Goal: Transaction & Acquisition: Purchase product/service

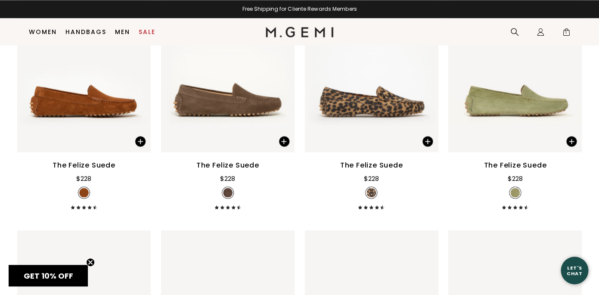
scroll to position [1733, 0]
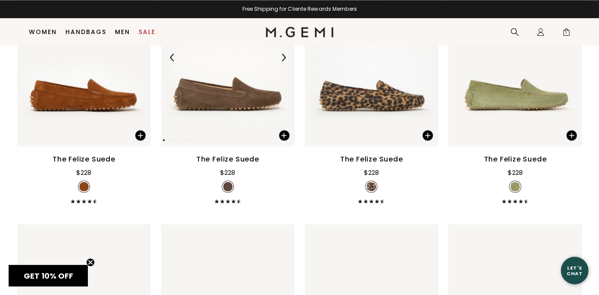
click at [204, 104] on img at bounding box center [227, 57] width 133 height 178
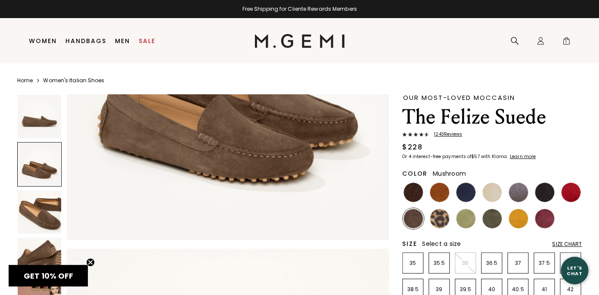
scroll to position [509, 0]
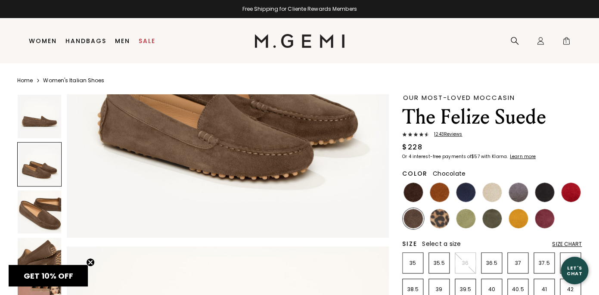
click at [414, 193] on img at bounding box center [412, 191] width 19 height 19
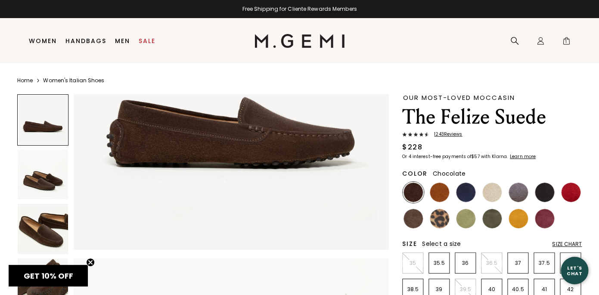
scroll to position [161, 0]
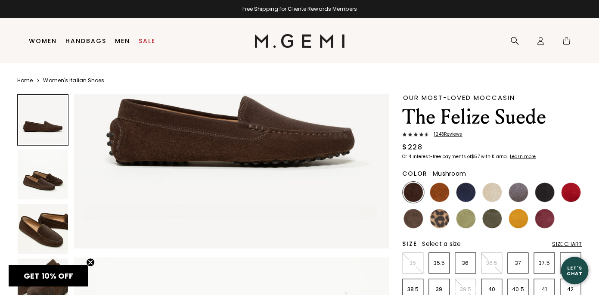
click at [415, 219] on img at bounding box center [412, 218] width 19 height 19
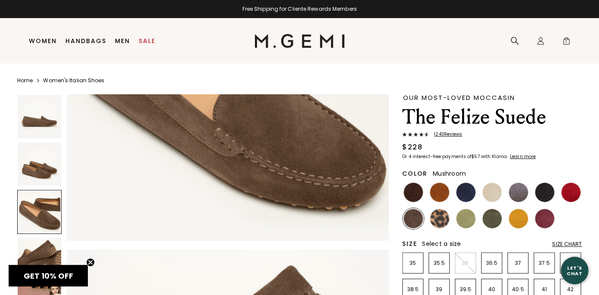
scroll to position [839, 0]
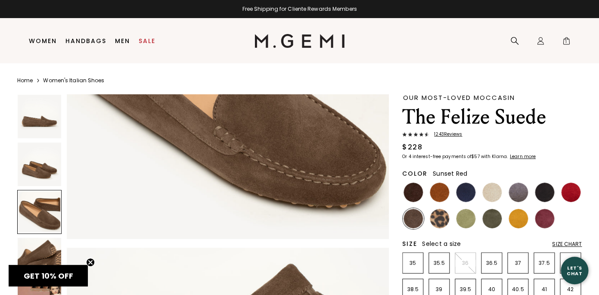
click at [575, 191] on img at bounding box center [570, 191] width 19 height 19
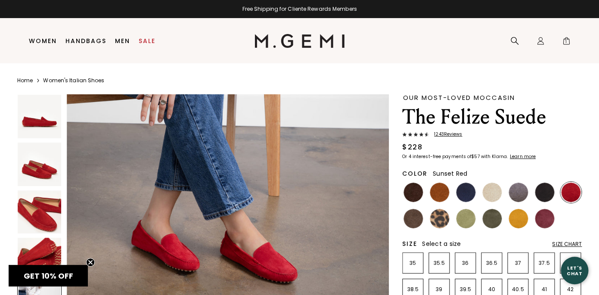
scroll to position [1441, 0]
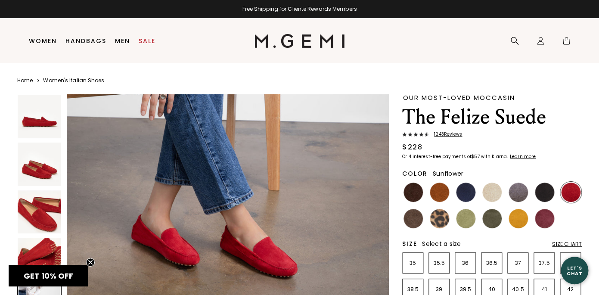
click at [520, 219] on img at bounding box center [517, 218] width 19 height 19
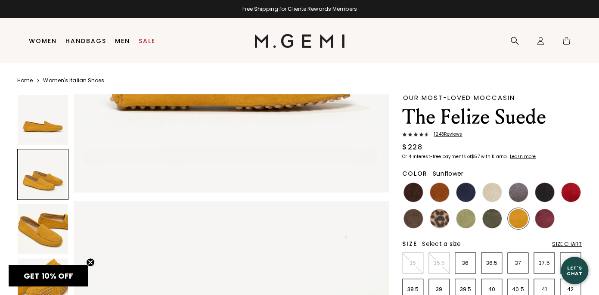
scroll to position [163, 0]
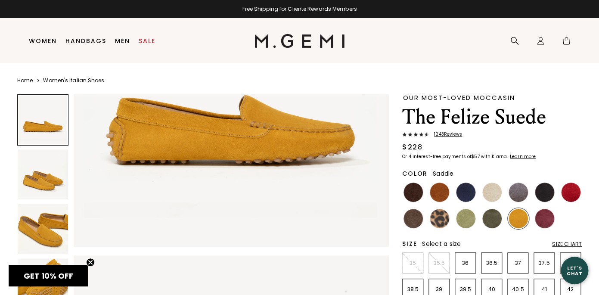
click at [440, 190] on img at bounding box center [439, 191] width 19 height 19
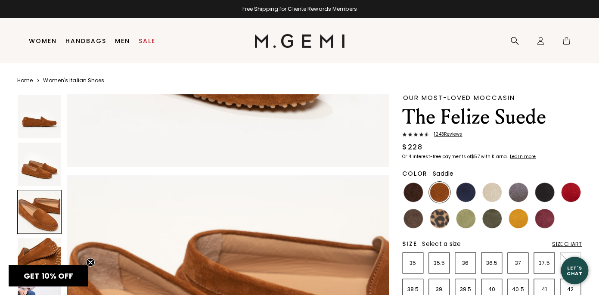
scroll to position [581, 0]
